Goal: Information Seeking & Learning: Learn about a topic

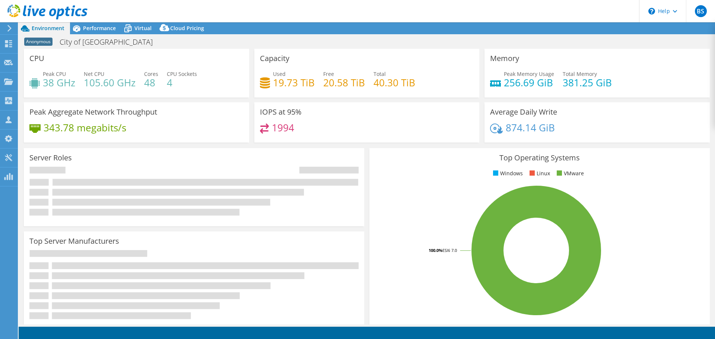
select select "USD"
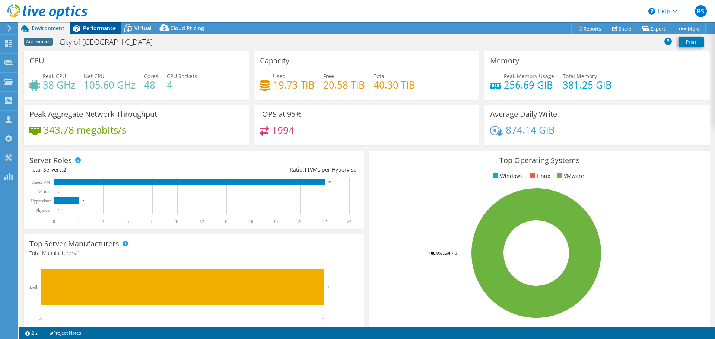
click at [111, 28] on span "Performance" at bounding box center [99, 28] width 33 height 7
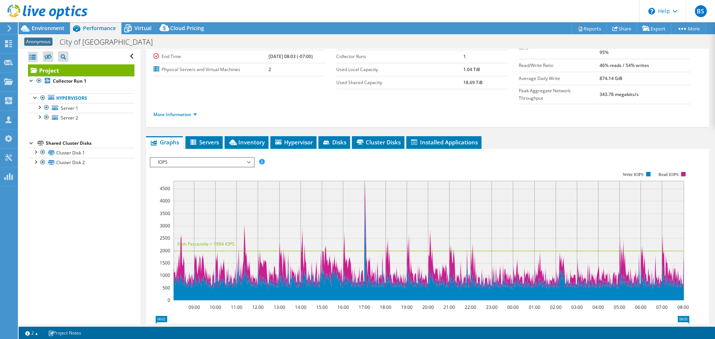
scroll to position [37, 0]
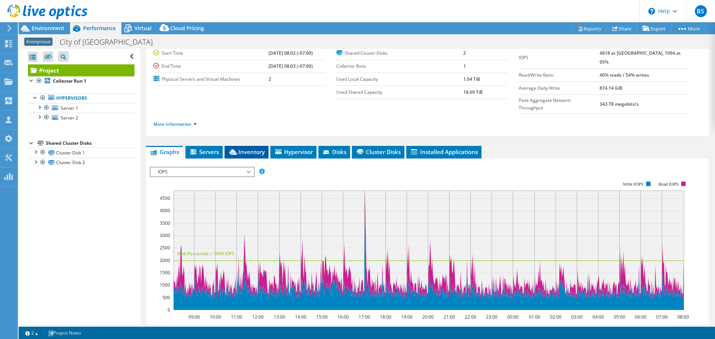
click at [250, 148] on span "Inventory" at bounding box center [246, 151] width 37 height 7
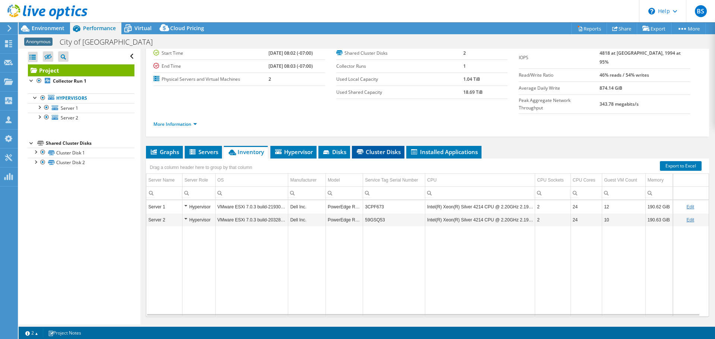
click at [394, 148] on span "Cluster Disks" at bounding box center [378, 151] width 45 height 7
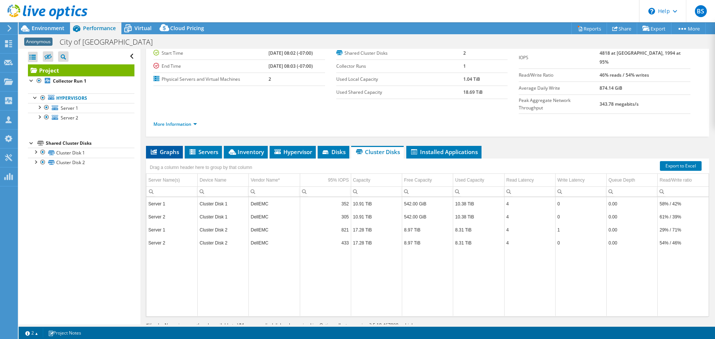
click at [172, 148] on span "Graphs" at bounding box center [164, 151] width 29 height 7
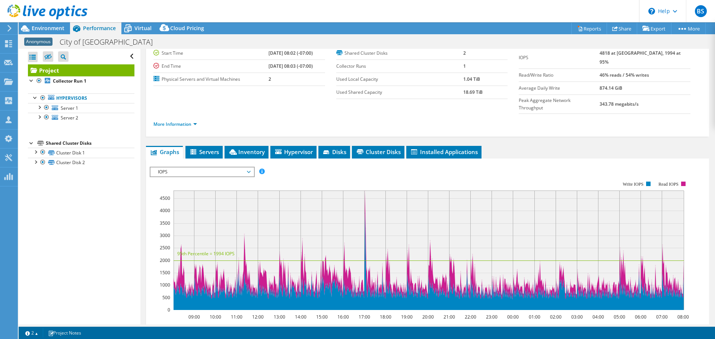
click at [187, 168] on span "IOPS" at bounding box center [202, 172] width 96 height 9
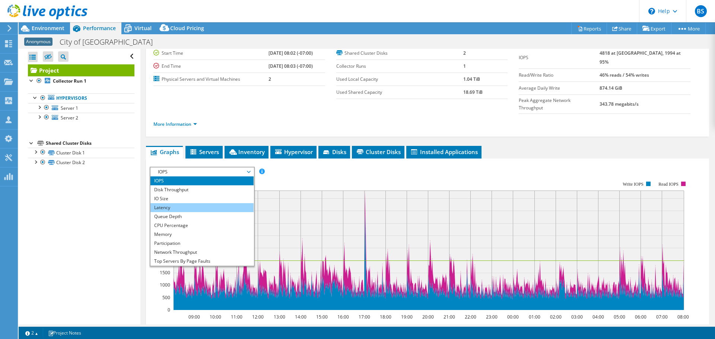
click at [173, 203] on li "Latency" at bounding box center [202, 207] width 103 height 9
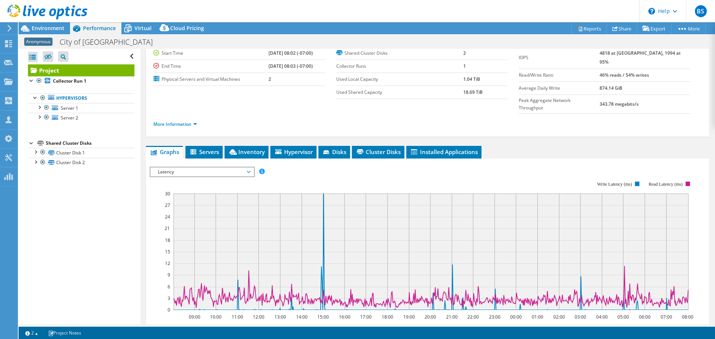
click at [207, 168] on span "Latency" at bounding box center [202, 172] width 96 height 9
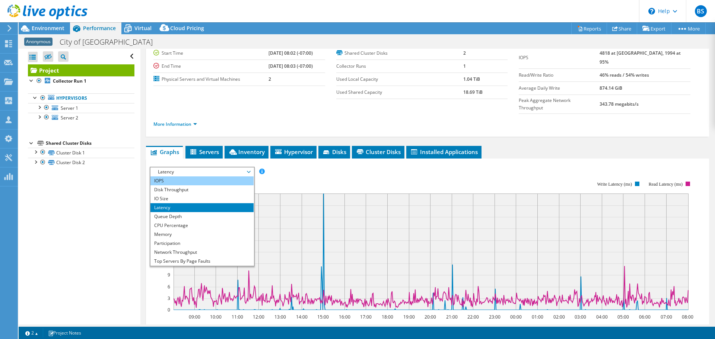
click at [186, 177] on li "IOPS" at bounding box center [202, 181] width 103 height 9
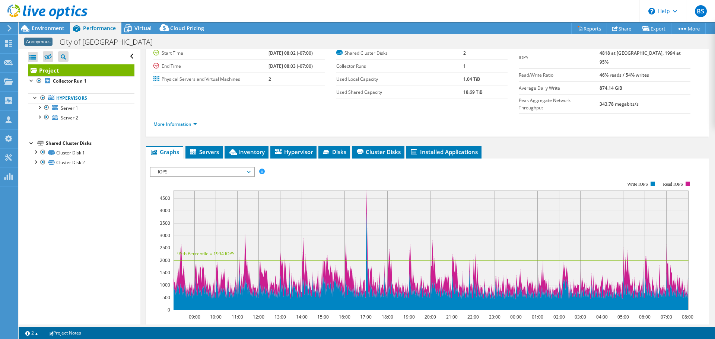
click at [331, 163] on div "IOPS Disk Throughput IO Size Latency Queue Depth CPU Percentage Memory Page Fau…" at bounding box center [428, 292] width 556 height 258
click at [37, 29] on span "Environment" at bounding box center [48, 28] width 33 height 7
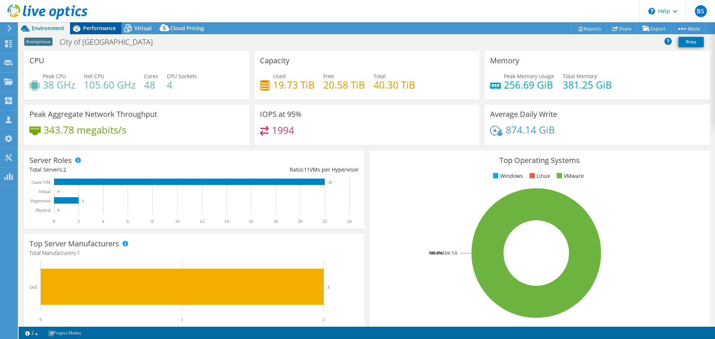
click at [102, 31] on span "Performance" at bounding box center [99, 28] width 33 height 7
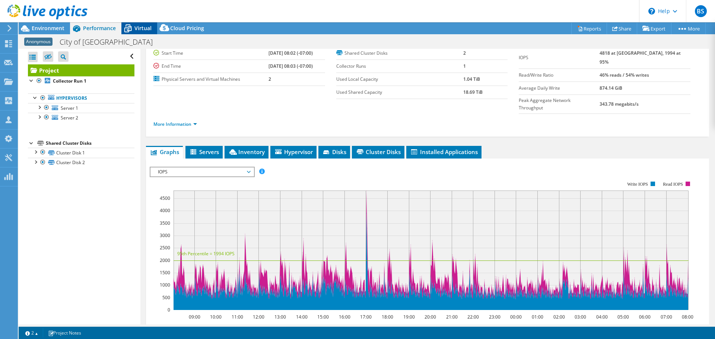
click at [140, 29] on span "Virtual" at bounding box center [143, 28] width 17 height 7
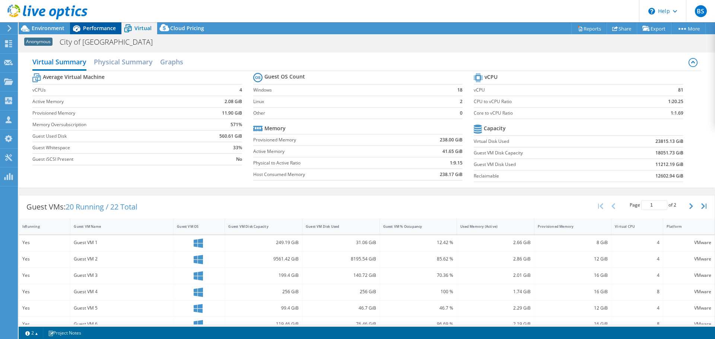
click at [108, 28] on span "Performance" at bounding box center [99, 28] width 33 height 7
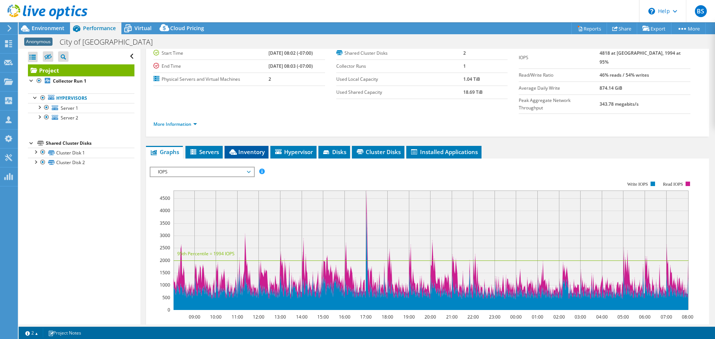
click at [247, 148] on span "Inventory" at bounding box center [246, 151] width 37 height 7
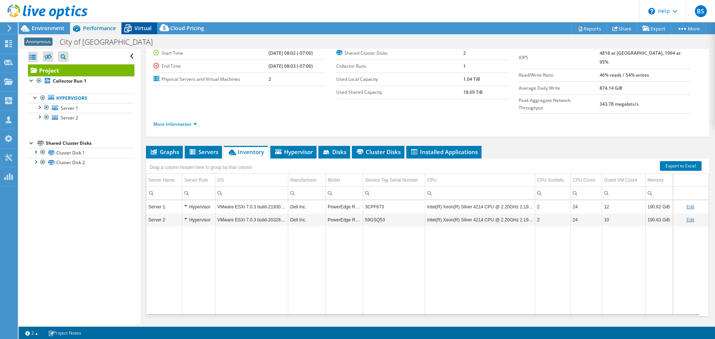
click at [142, 31] on span "Virtual" at bounding box center [143, 28] width 17 height 7
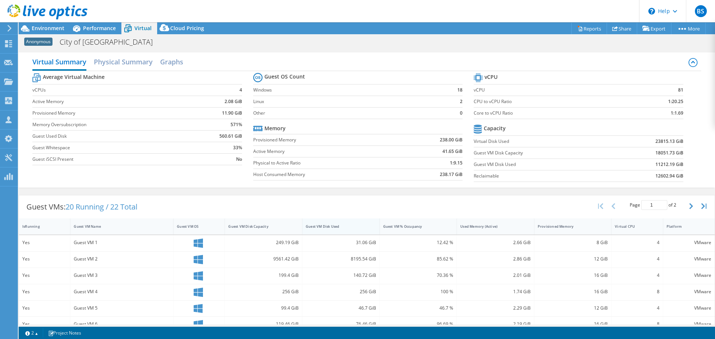
click at [341, 228] on div "Guest VM Disk Used" at bounding box center [336, 226] width 61 height 5
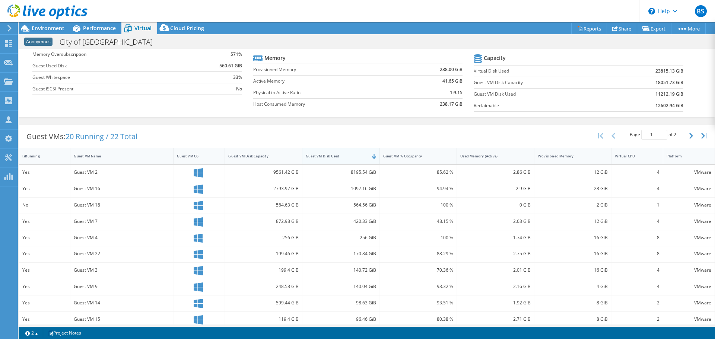
scroll to position [75, 0]
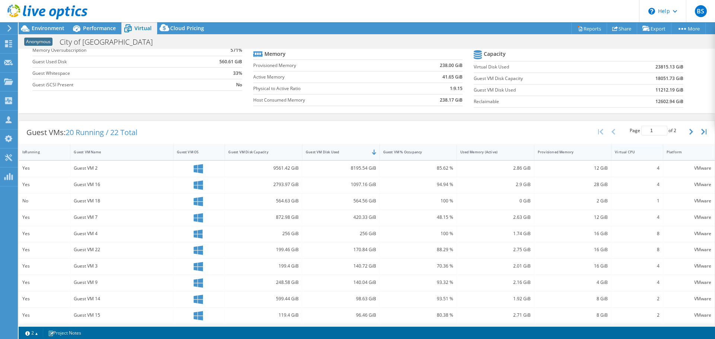
click at [636, 154] on div "Virtual CPU" at bounding box center [632, 152] width 35 height 5
click at [587, 150] on div "Provisioned Memory" at bounding box center [568, 152] width 61 height 5
click at [560, 154] on div "Provisioned Memory" at bounding box center [568, 152] width 61 height 5
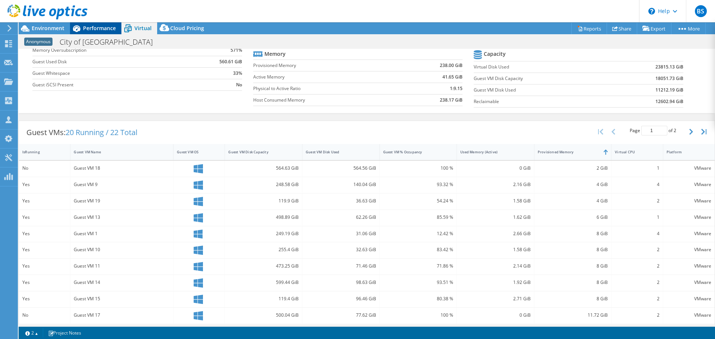
click at [94, 28] on span "Performance" at bounding box center [99, 28] width 33 height 7
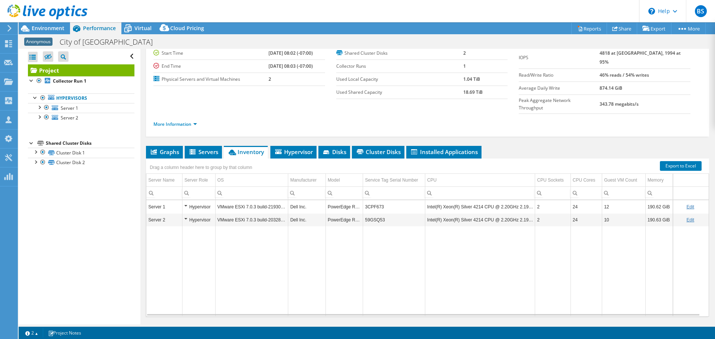
scroll to position [0, 0]
click at [183, 121] on link "More Information" at bounding box center [176, 124] width 44 height 6
